Goal: Obtain resource: Download file/media

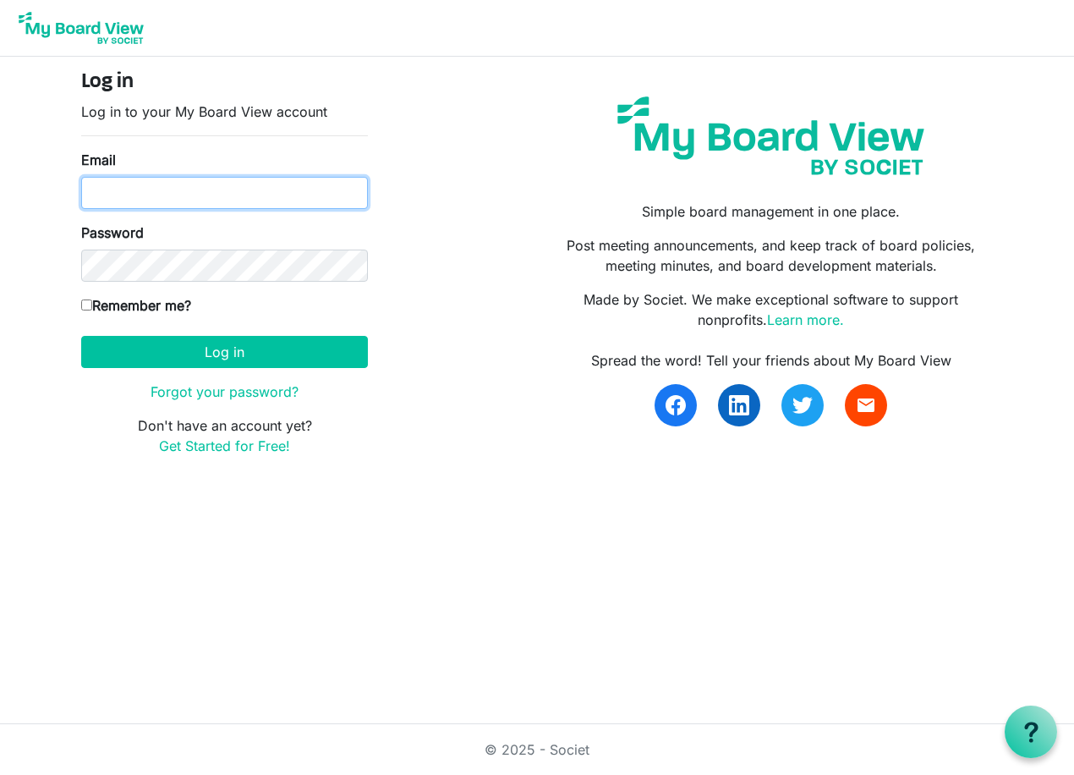
type input "knelson@sw.rr.com"
click at [90, 307] on input "Remember me?" at bounding box center [86, 304] width 11 height 11
checkbox input "true"
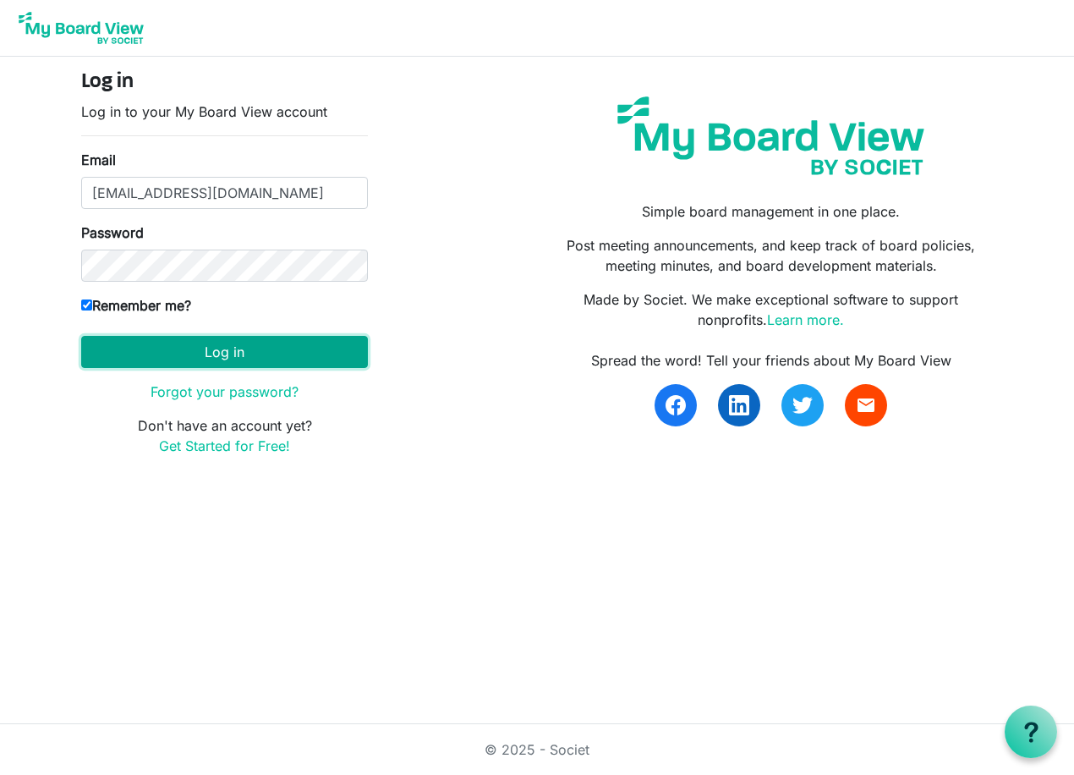
click at [223, 364] on button "Log in" at bounding box center [224, 352] width 287 height 32
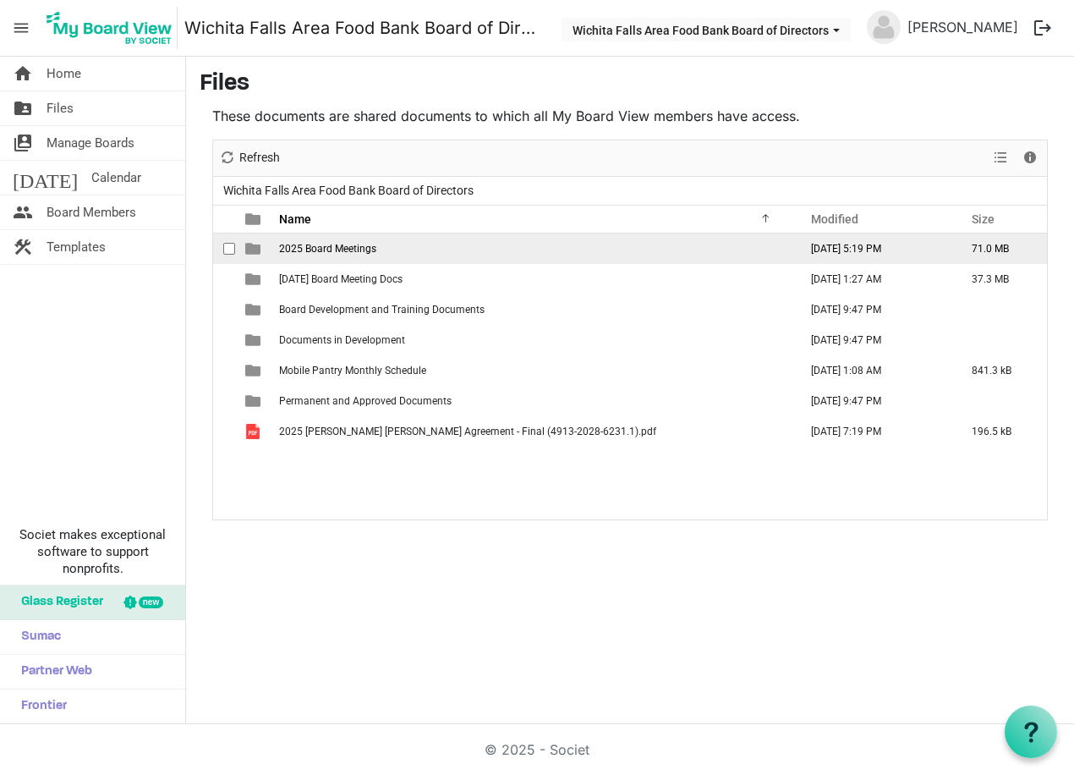
click at [877, 249] on td "[DATE] 5:19 PM" at bounding box center [873, 248] width 161 height 30
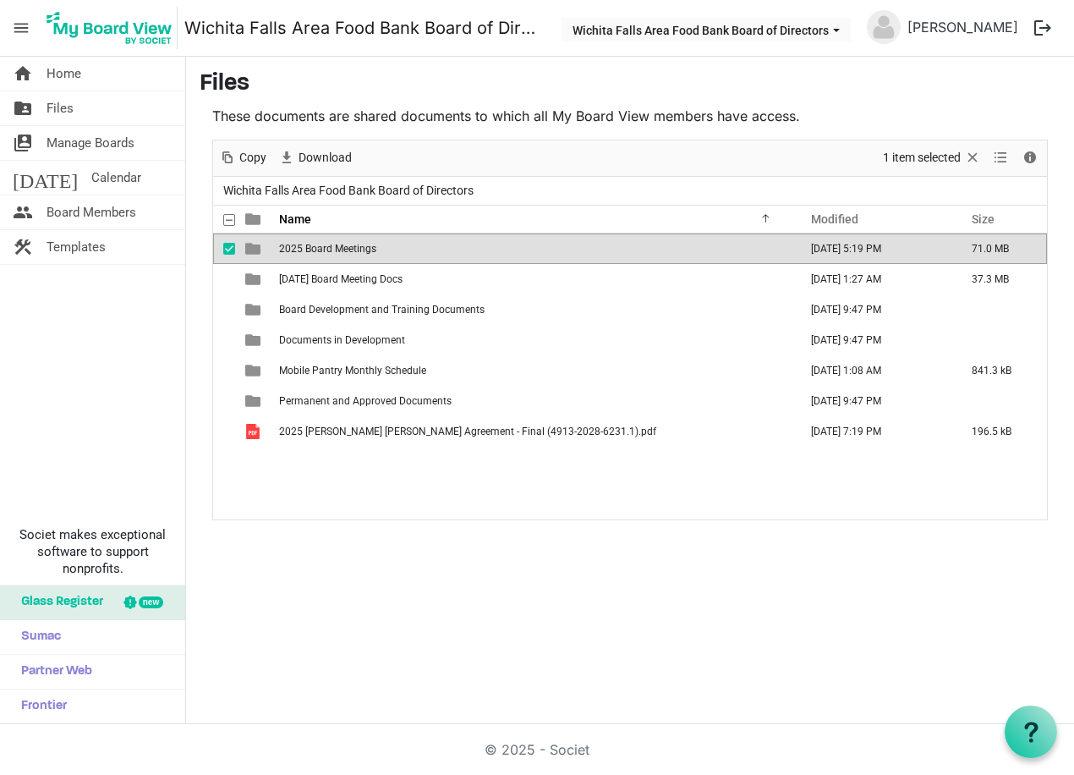
click at [328, 252] on span "2025 Board Meetings" at bounding box center [327, 249] width 97 height 12
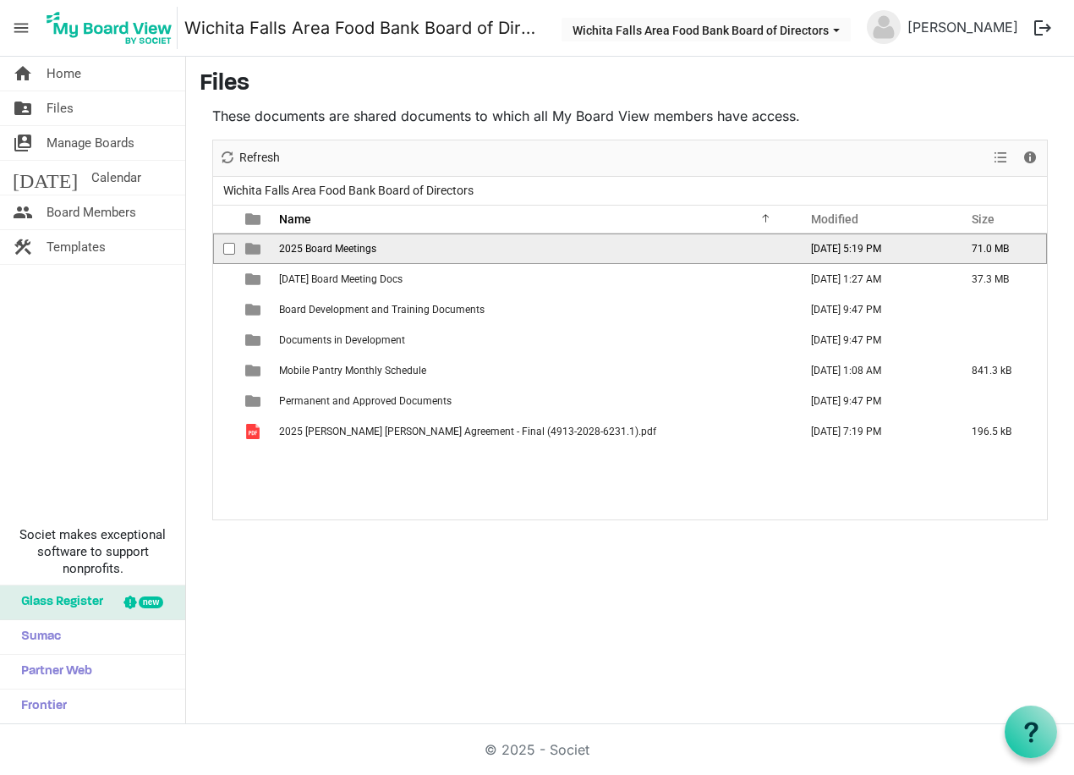
click at [328, 252] on span "2025 Board Meetings" at bounding box center [327, 249] width 97 height 12
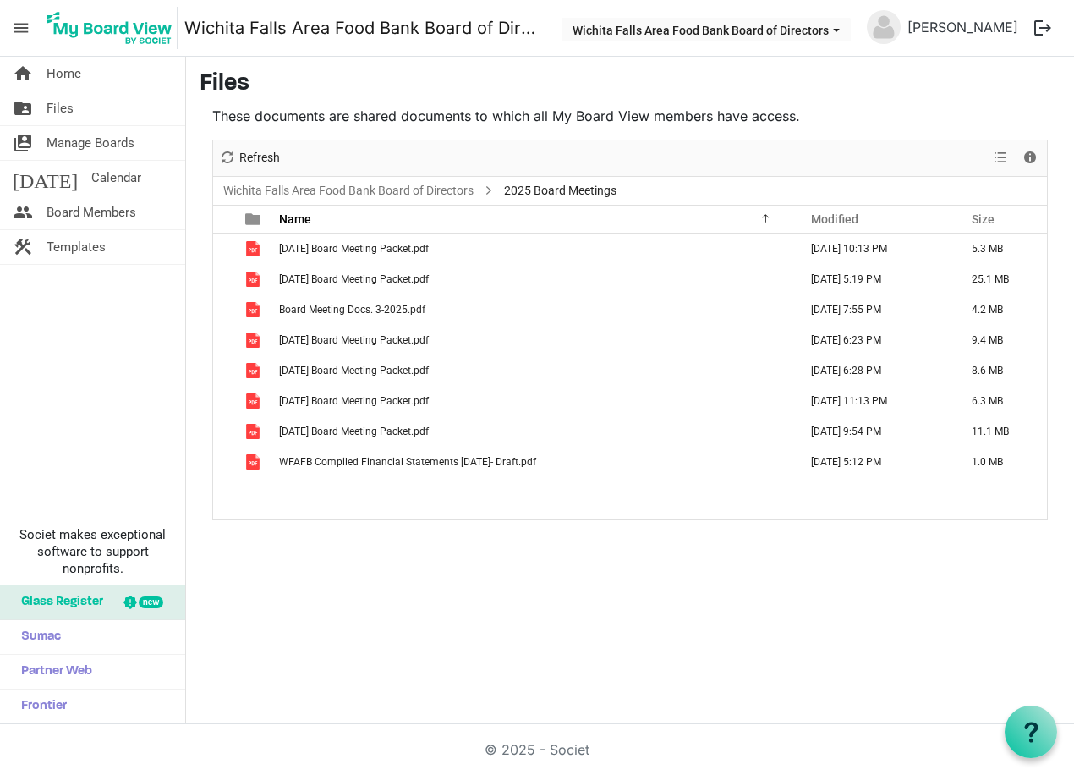
click at [328, 252] on span "[DATE] Board Meeting Packet.pdf" at bounding box center [354, 249] width 150 height 12
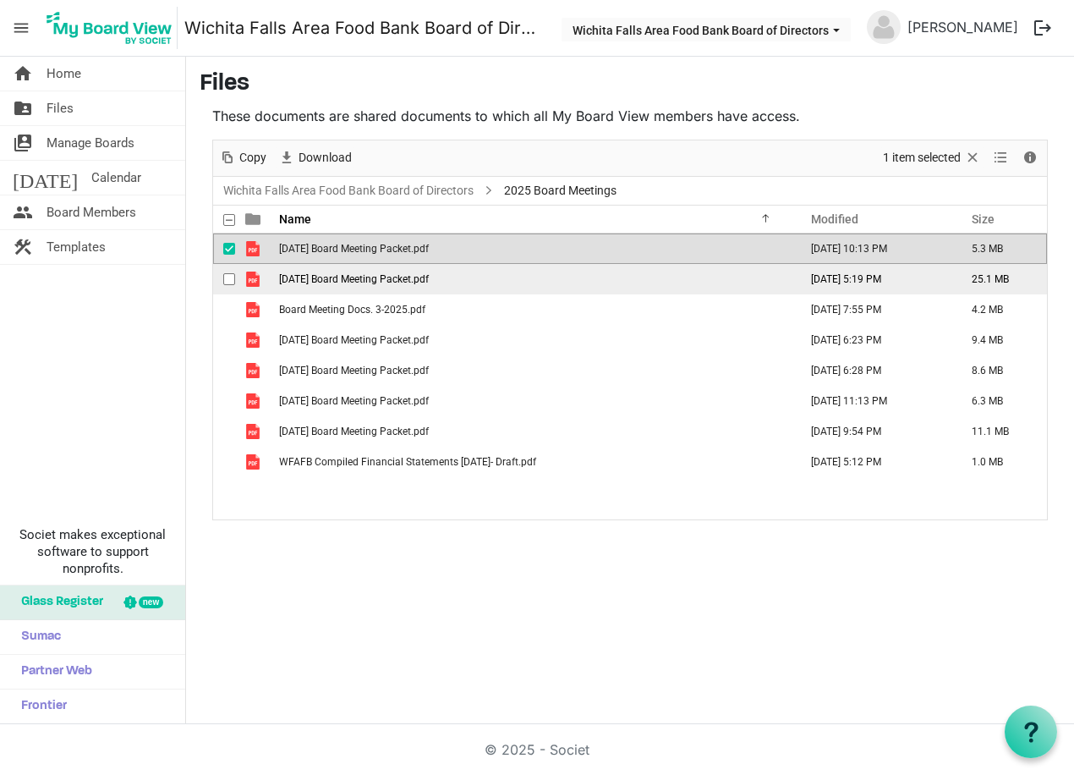
click at [338, 278] on span "[DATE] Board Meeting Packet.pdf" at bounding box center [354, 279] width 150 height 12
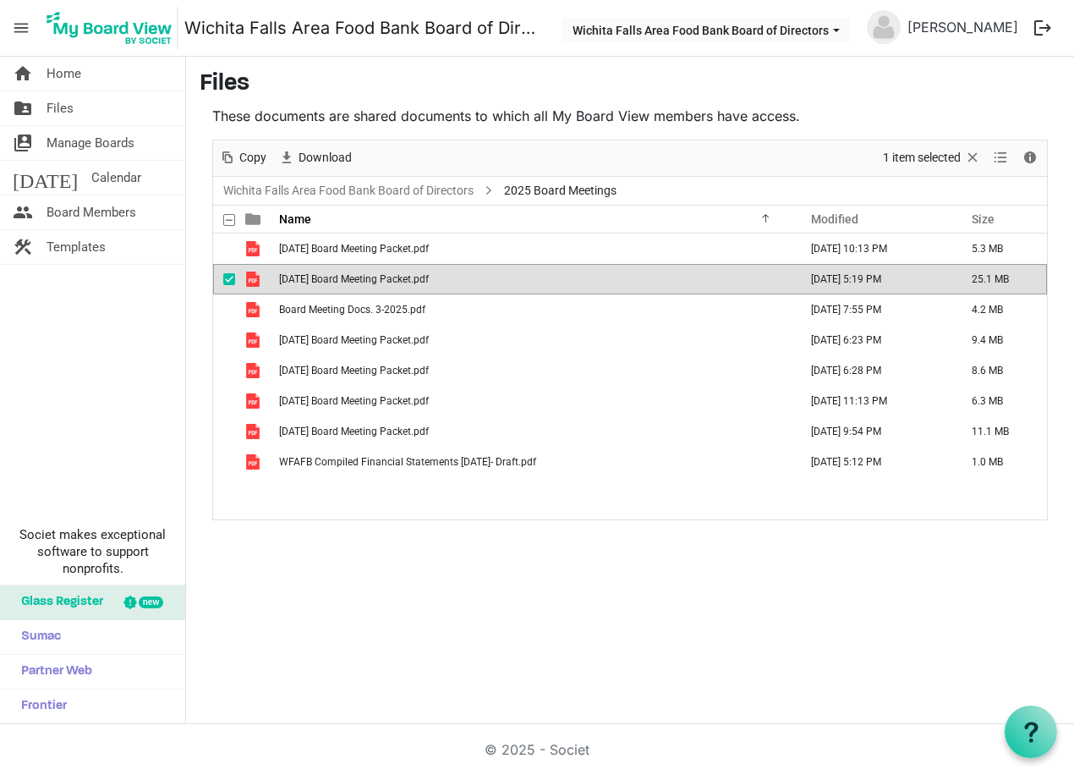
click at [338, 278] on span "[DATE] Board Meeting Packet.pdf" at bounding box center [354, 279] width 150 height 12
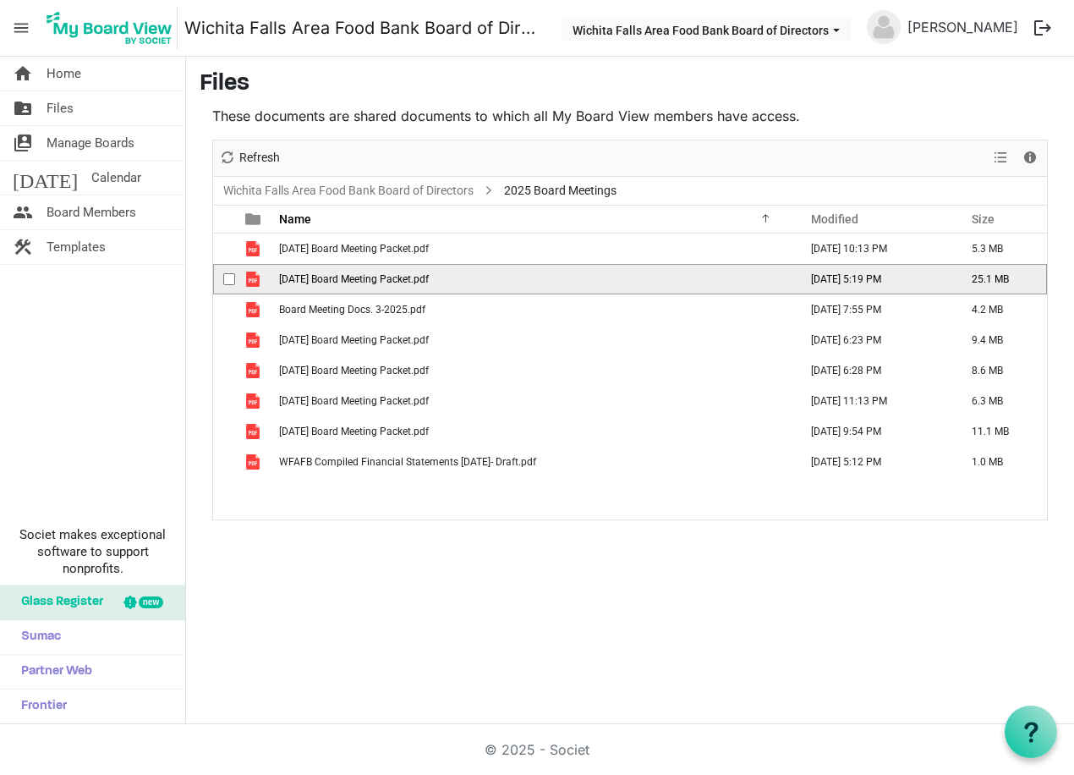
click at [338, 278] on span "[DATE] Board Meeting Packet.pdf" at bounding box center [354, 279] width 150 height 12
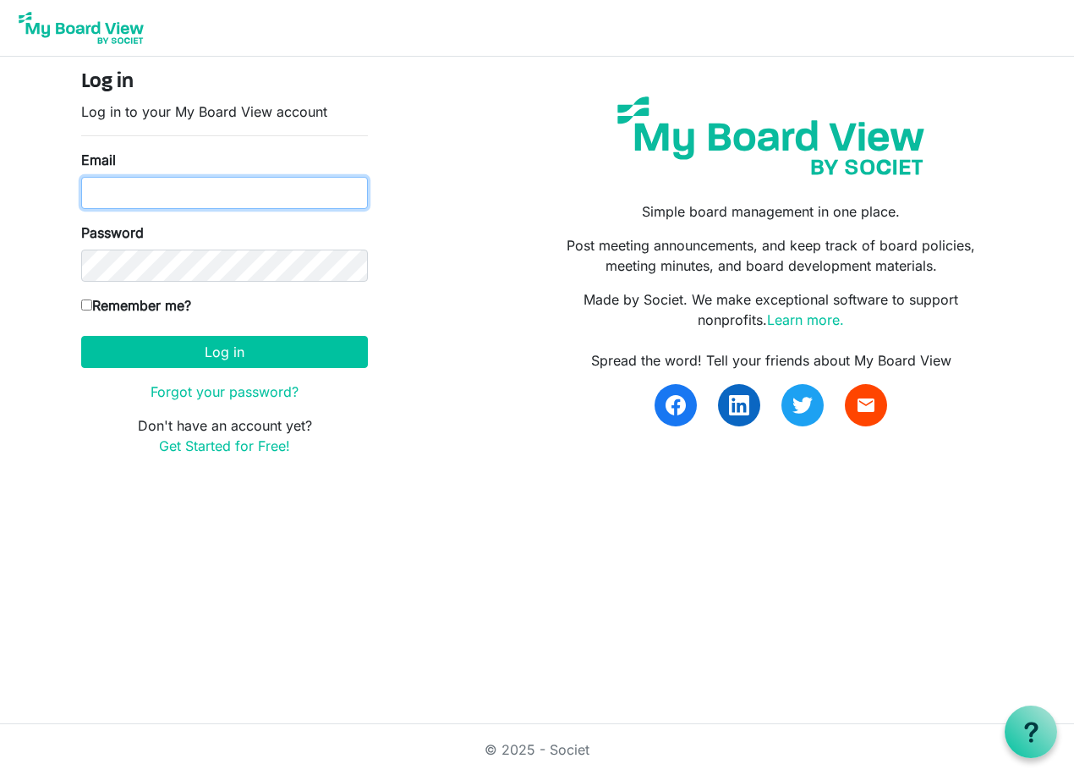
type input "[EMAIL_ADDRESS][DOMAIN_NAME]"
click at [87, 306] on input "Remember me?" at bounding box center [86, 304] width 11 height 11
checkbox input "true"
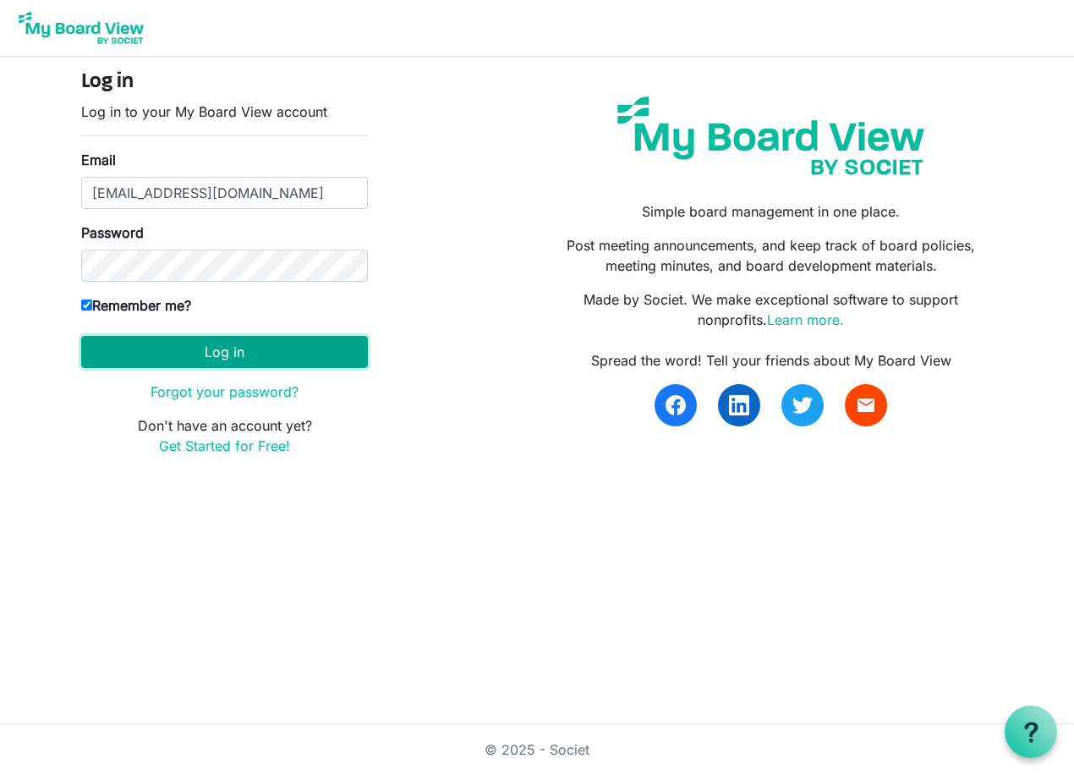
click at [177, 351] on button "Log in" at bounding box center [224, 352] width 287 height 32
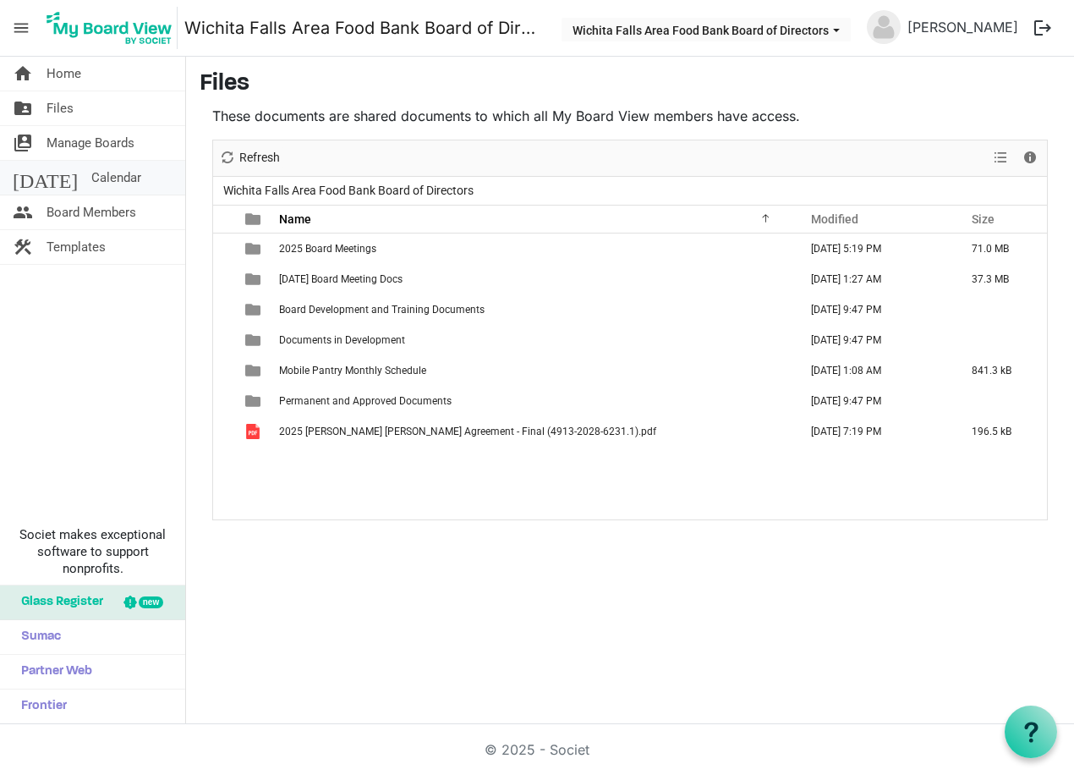
click at [91, 171] on span "Calendar" at bounding box center [116, 178] width 50 height 34
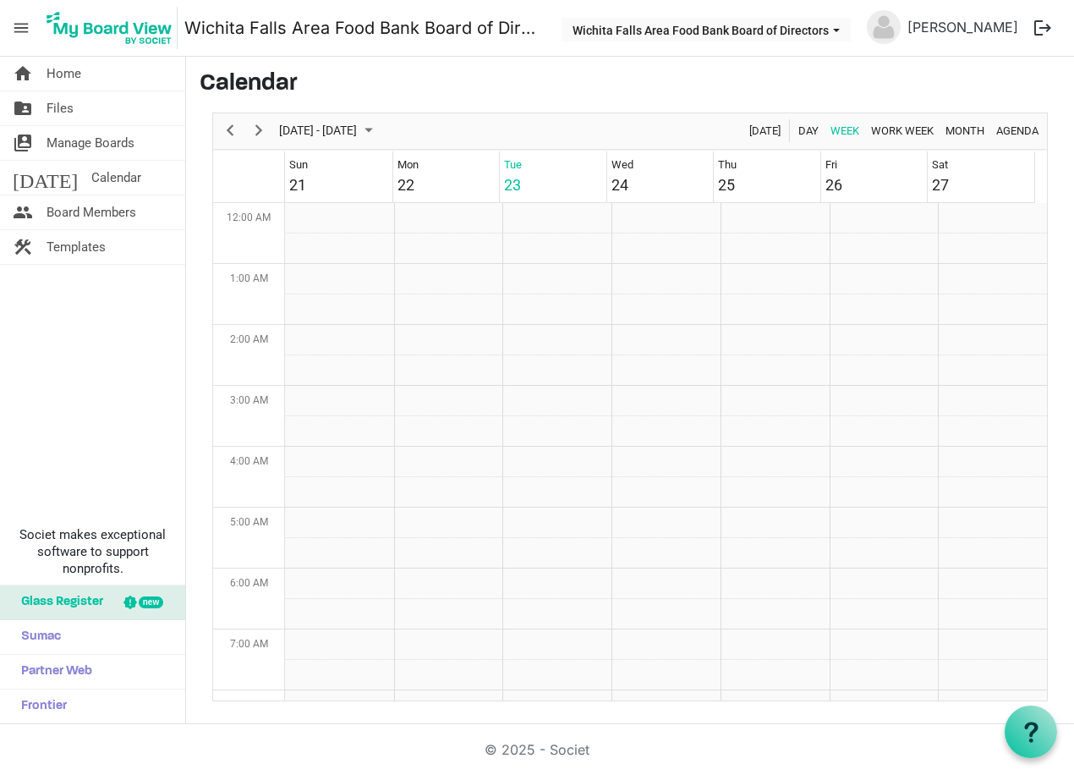
scroll to position [548, 0]
click at [66, 70] on span "Home" at bounding box center [64, 74] width 35 height 34
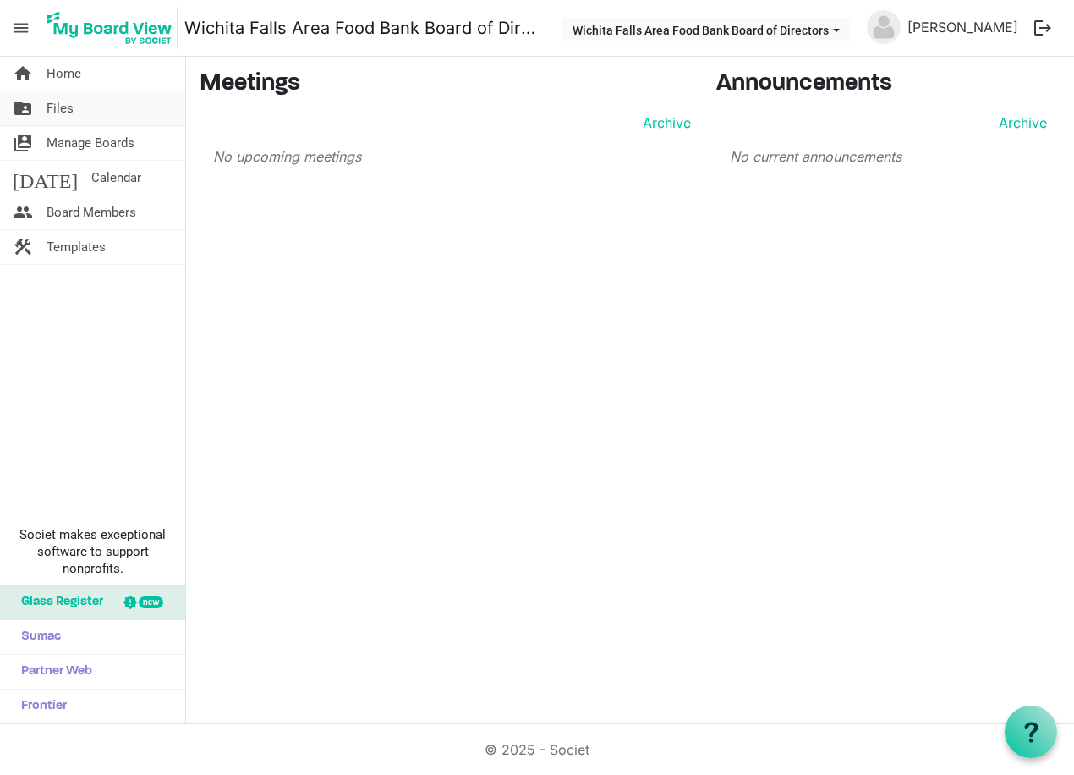
click at [51, 108] on span "Files" at bounding box center [60, 108] width 27 height 34
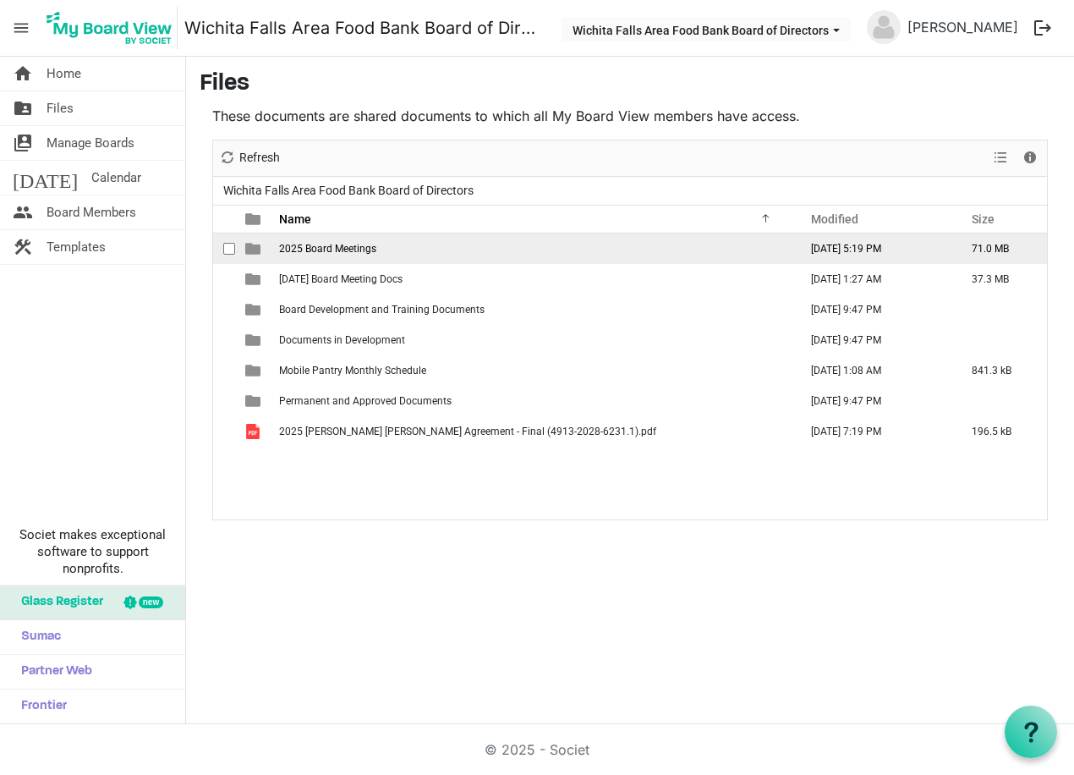
click at [313, 248] on span "2025 Board Meetings" at bounding box center [327, 249] width 97 height 12
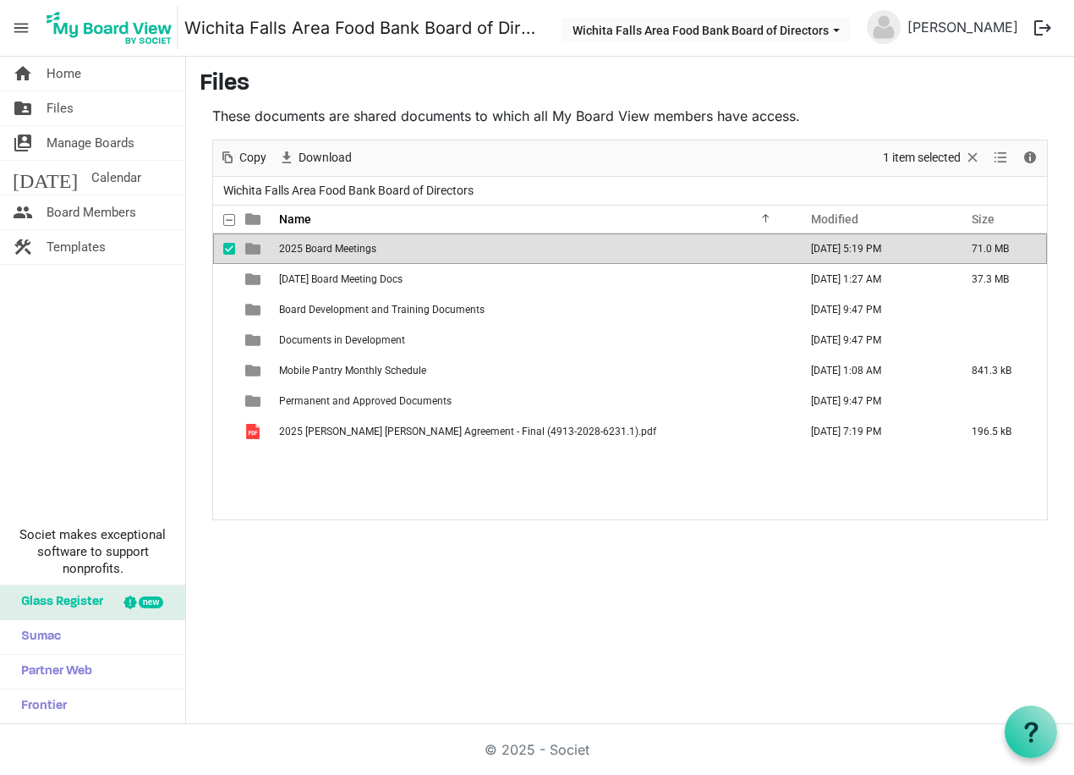
click at [313, 247] on span "2025 Board Meetings" at bounding box center [327, 249] width 97 height 12
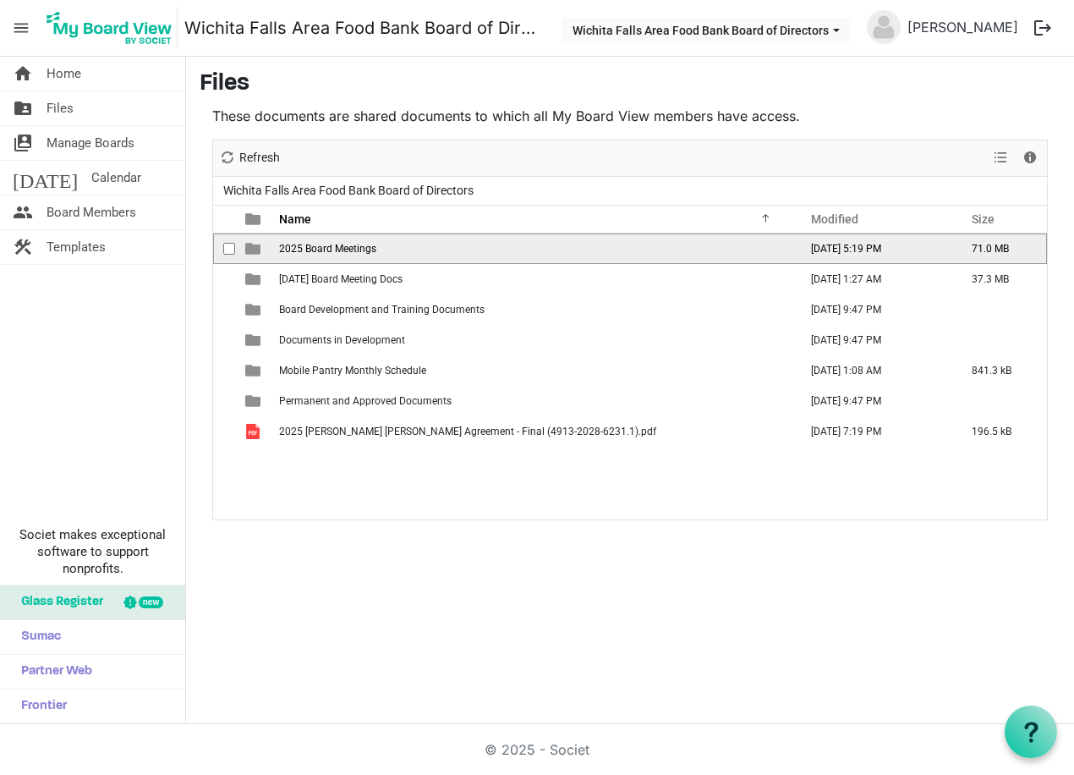
click at [313, 247] on span "2025 Board Meetings" at bounding box center [327, 249] width 97 height 12
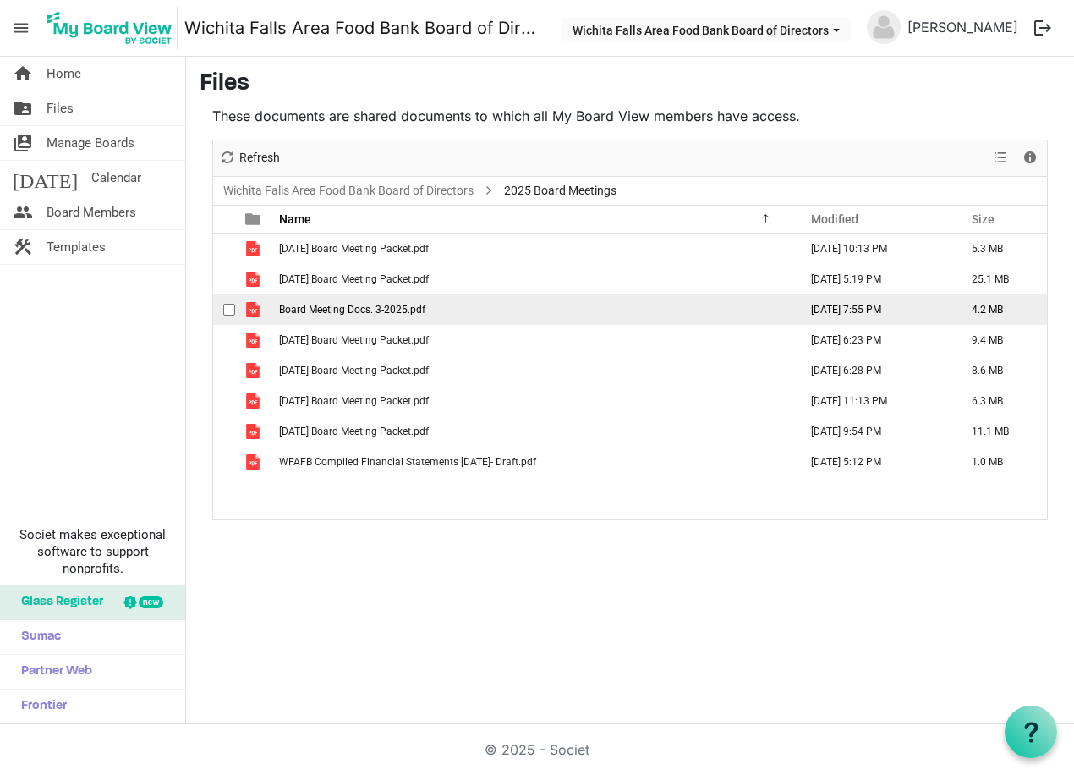
click at [311, 315] on td "Board Meeting Docs. 3-2025.pdf" at bounding box center [533, 309] width 519 height 30
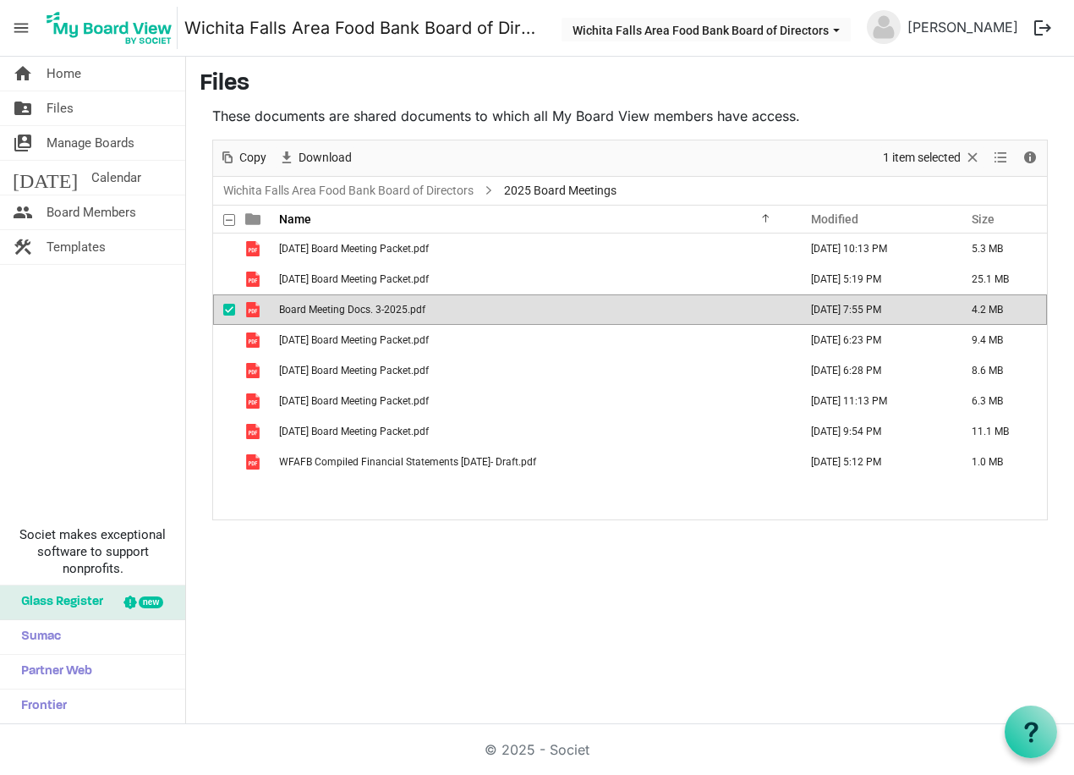
click at [311, 315] on td "Board Meeting Docs. 3-2025.pdf" at bounding box center [533, 309] width 519 height 30
